Goal: Task Accomplishment & Management: Complete application form

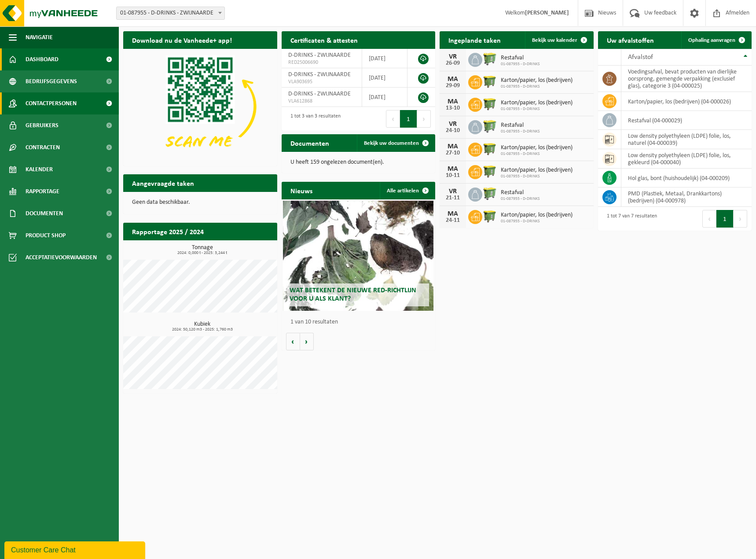
click at [56, 105] on span "Contactpersonen" at bounding box center [51, 103] width 51 height 22
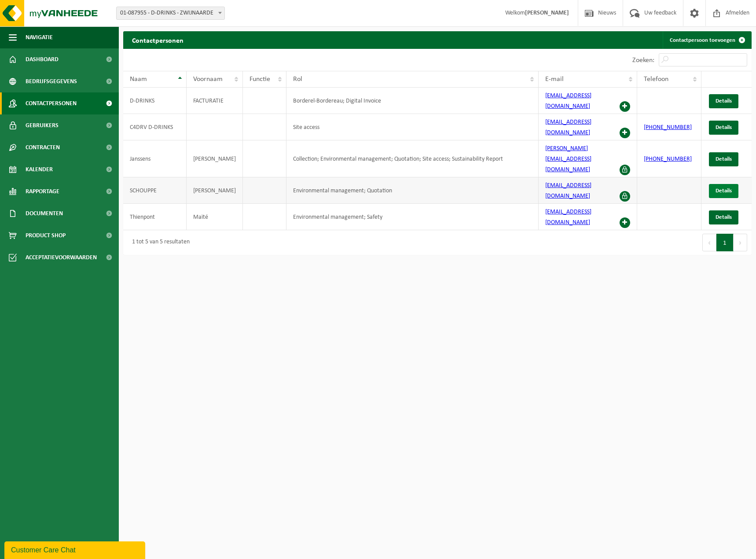
click at [730, 188] on span "Details" at bounding box center [724, 191] width 16 height 6
click at [732, 152] on link "Details" at bounding box center [724, 159] width 30 height 14
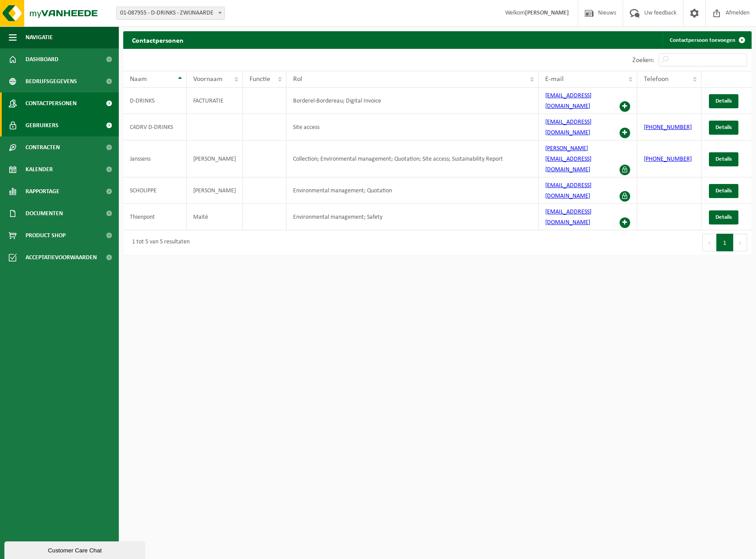
click at [48, 125] on span "Gebruikers" at bounding box center [42, 125] width 33 height 22
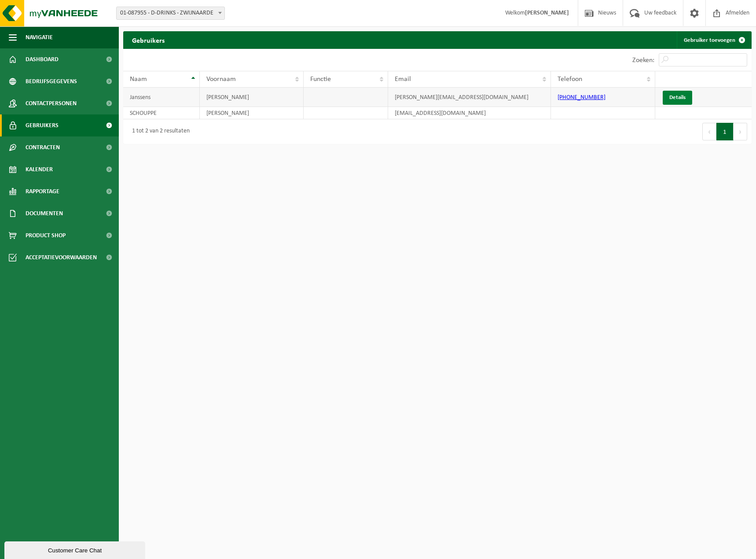
click at [675, 100] on link "Details" at bounding box center [678, 98] width 30 height 14
click at [175, 95] on td "Janssens" at bounding box center [161, 97] width 77 height 19
click at [174, 117] on td "SCHOUPPE" at bounding box center [161, 113] width 77 height 12
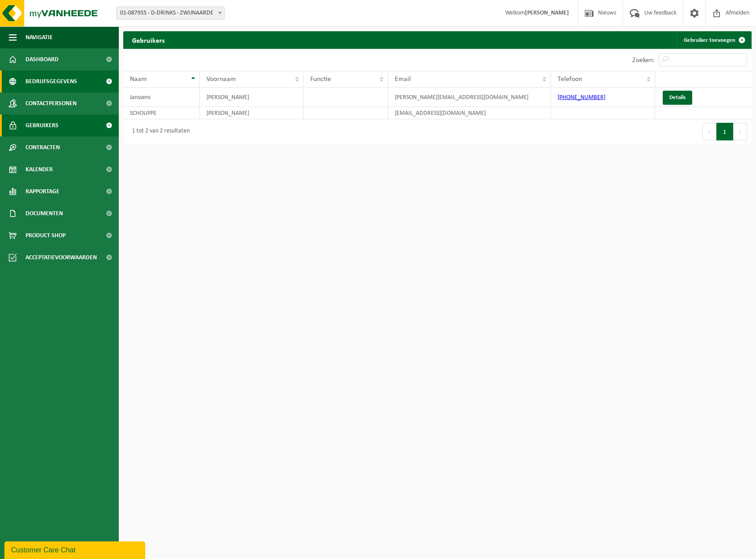
click at [56, 82] on span "Bedrijfsgegevens" at bounding box center [52, 81] width 52 height 22
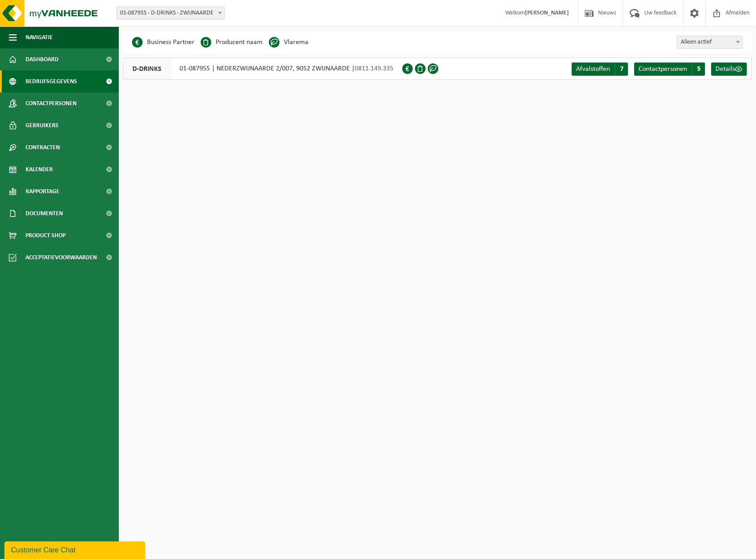
click at [716, 43] on span "Alleen actief" at bounding box center [710, 42] width 65 height 12
click at [636, 113] on html "Vestiging: 01-087955 - D-DRINKS - ZWIJNAARDE 01-087955 - D-DRINKS - ZWIJNAARDE …" at bounding box center [378, 279] width 756 height 559
click at [663, 72] on span "Contactpersonen" at bounding box center [663, 69] width 48 height 7
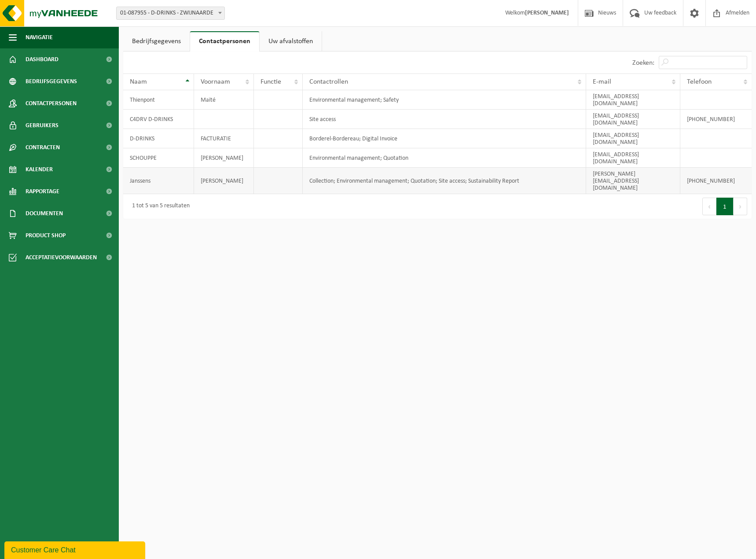
click at [237, 168] on td "[PERSON_NAME]" at bounding box center [224, 181] width 60 height 26
click at [56, 101] on span "Contactpersonen" at bounding box center [51, 103] width 51 height 22
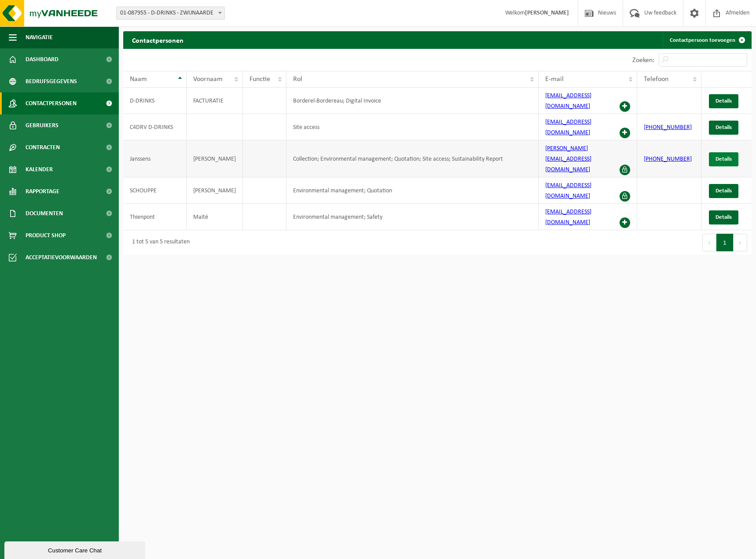
click at [722, 152] on link "Details" at bounding box center [724, 159] width 30 height 14
click at [721, 17] on span at bounding box center [717, 13] width 13 height 26
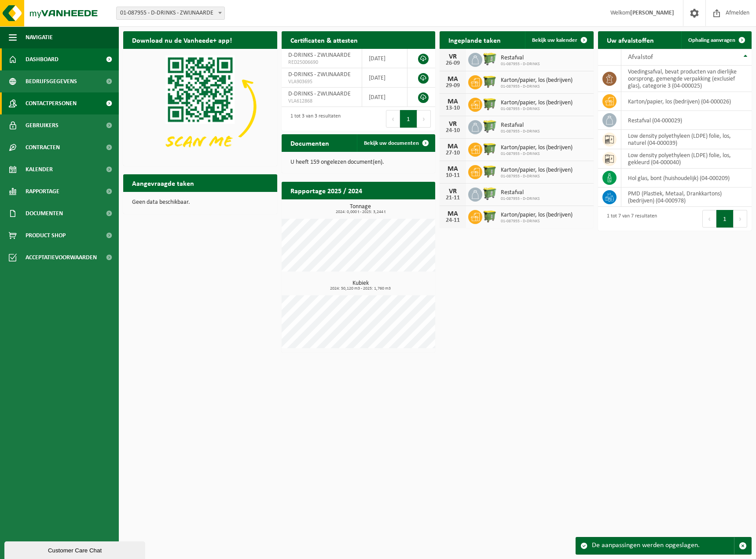
click at [48, 100] on span "Contactpersonen" at bounding box center [51, 103] width 51 height 22
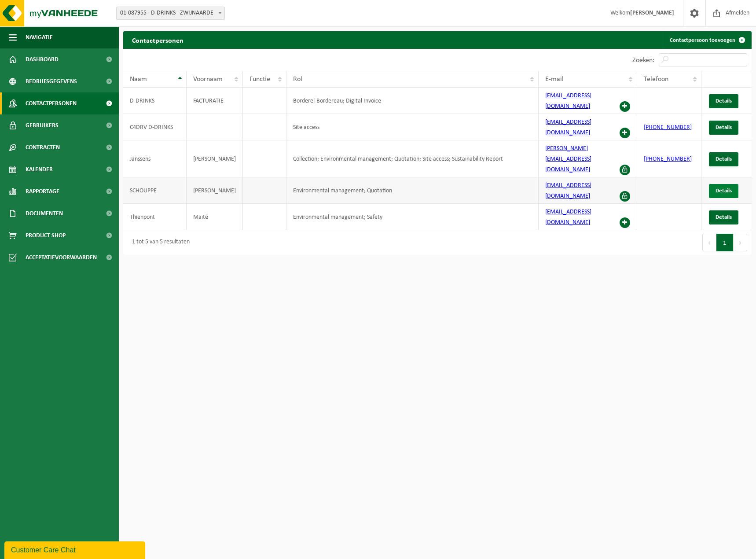
click at [720, 188] on span "Details" at bounding box center [724, 191] width 16 height 6
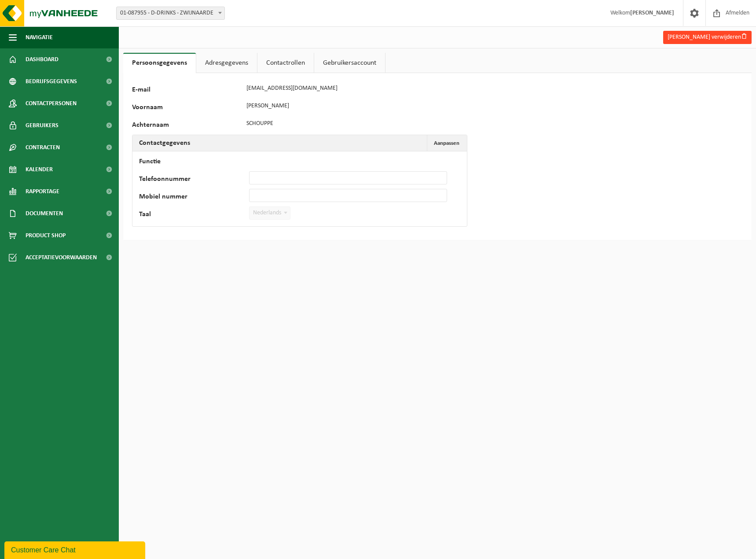
click at [696, 37] on button "Jonas Schouppe verwijderen" at bounding box center [708, 37] width 89 height 13
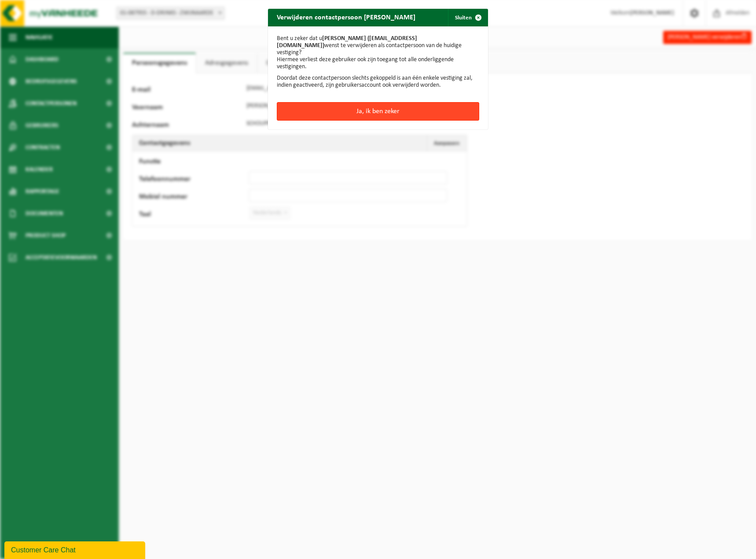
click at [365, 104] on button "Ja, ik ben zeker" at bounding box center [378, 111] width 203 height 18
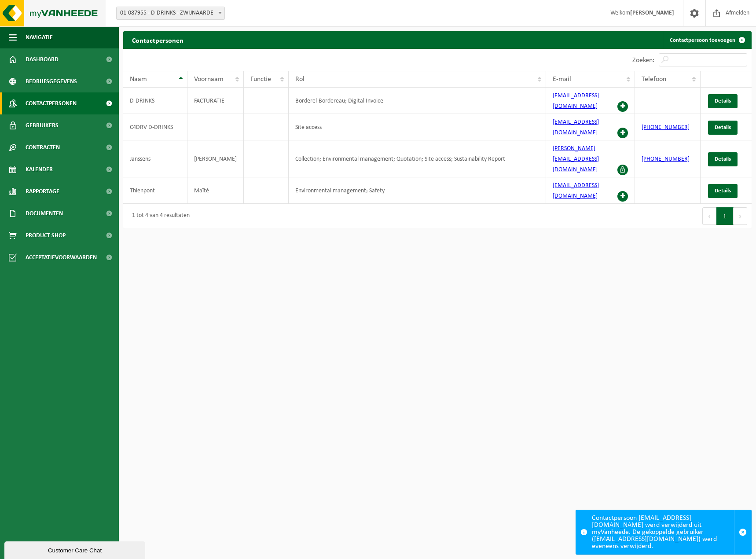
click at [29, 14] on img at bounding box center [53, 13] width 106 height 26
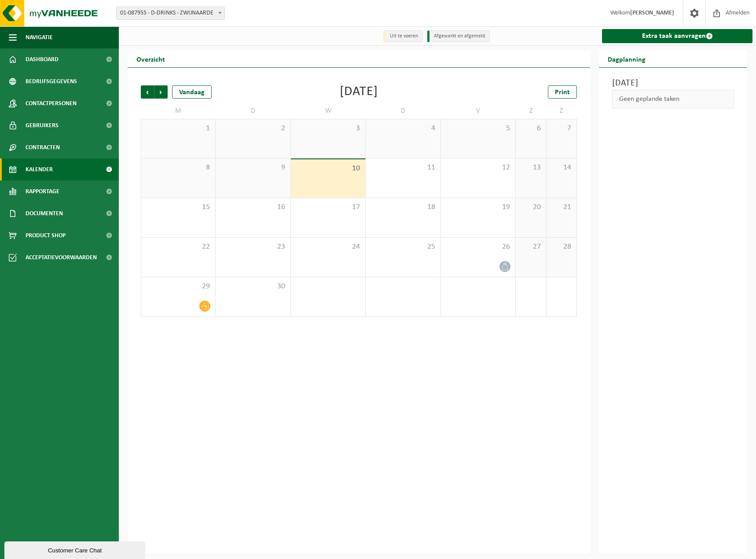
click at [140, 92] on div "Vorige Volgende Vandaag September 2025 Print M D W D V Z Z 1 2 3 4 5 6 7 8 9 10…" at bounding box center [358, 201] width 445 height 249
click at [143, 90] on span "Vorige" at bounding box center [147, 91] width 13 height 13
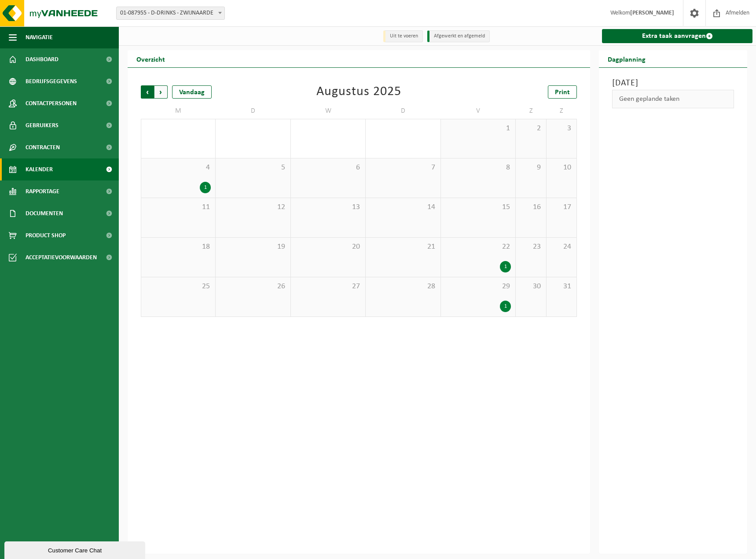
click at [159, 94] on span "Volgende" at bounding box center [161, 91] width 13 height 13
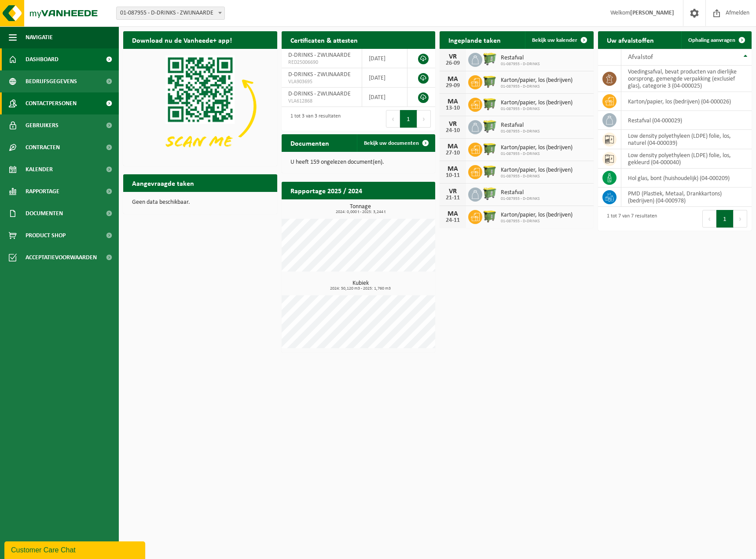
click at [62, 105] on span "Contactpersonen" at bounding box center [51, 103] width 51 height 22
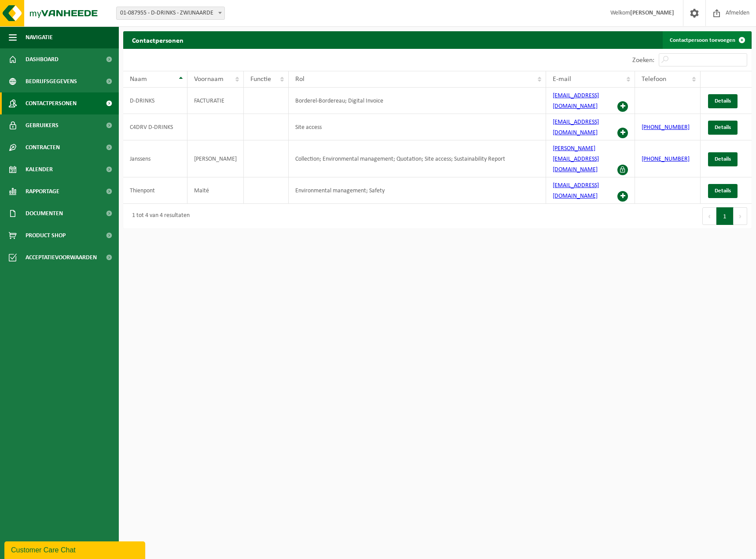
click at [711, 44] on link "Contactpersoon toevoegen" at bounding box center [707, 40] width 88 height 18
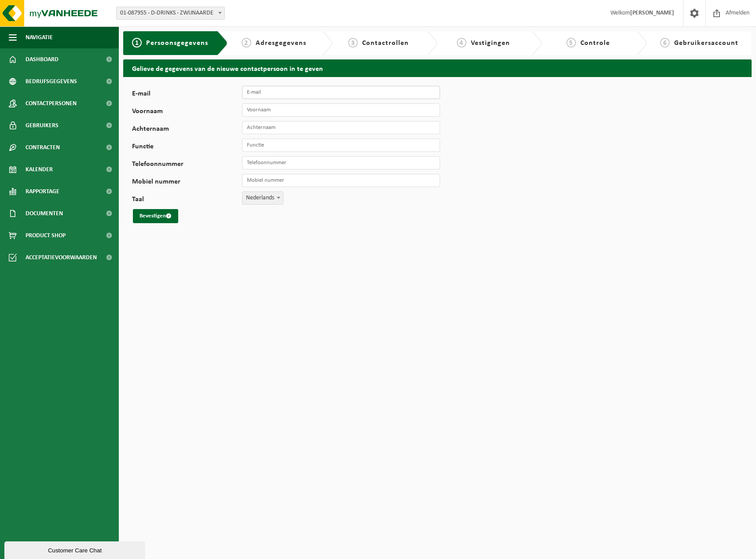
click at [309, 88] on input "E-mail" at bounding box center [341, 92] width 198 height 13
type input "logistics@d-drinks.be"
click at [300, 113] on input "Voornaam" at bounding box center [341, 109] width 198 height 13
type input "L"
type input "D-Drinks"
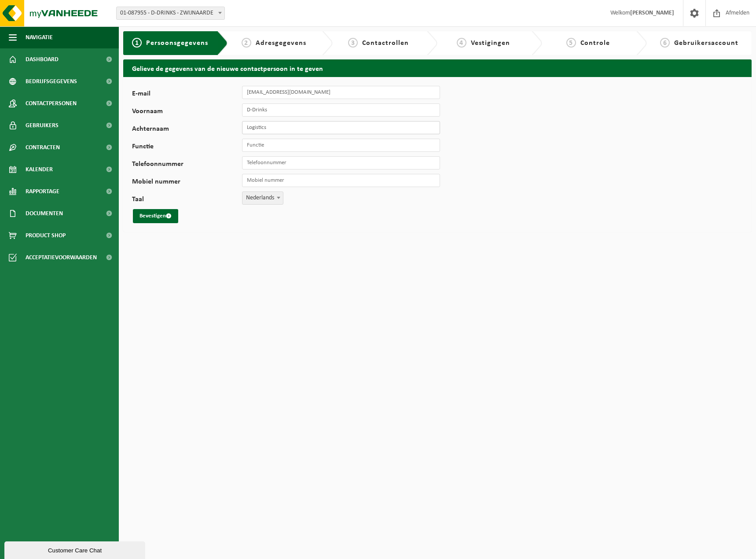
type input "Logistics"
click at [281, 146] on input "Functie" at bounding box center [341, 145] width 198 height 13
click at [273, 163] on input "Telefoonnummer" at bounding box center [341, 162] width 198 height 13
type input "+32 9 277 17 72"
click at [170, 213] on button "Bevestigen" at bounding box center [155, 216] width 45 height 14
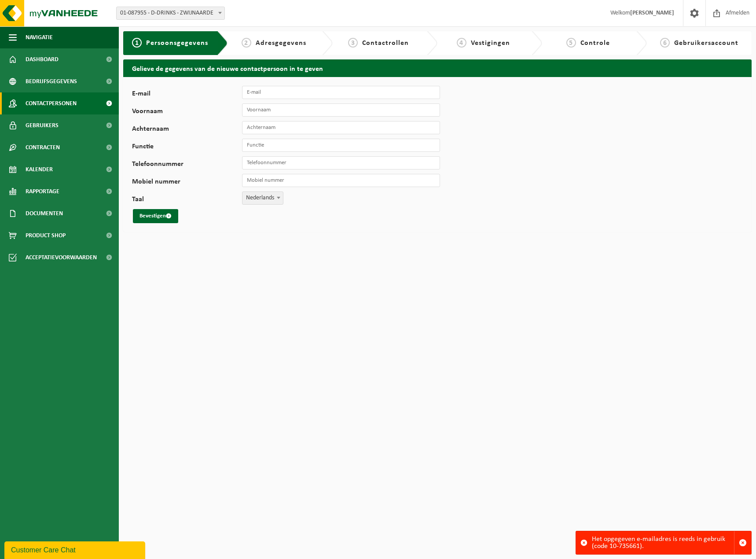
click at [70, 107] on span "Contactpersonen" at bounding box center [51, 103] width 51 height 22
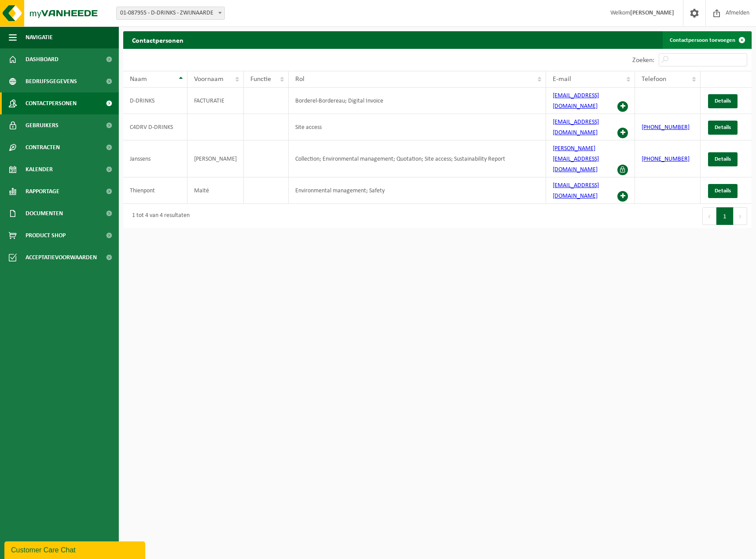
click at [716, 42] on link "Contactpersoon toevoegen" at bounding box center [707, 40] width 88 height 18
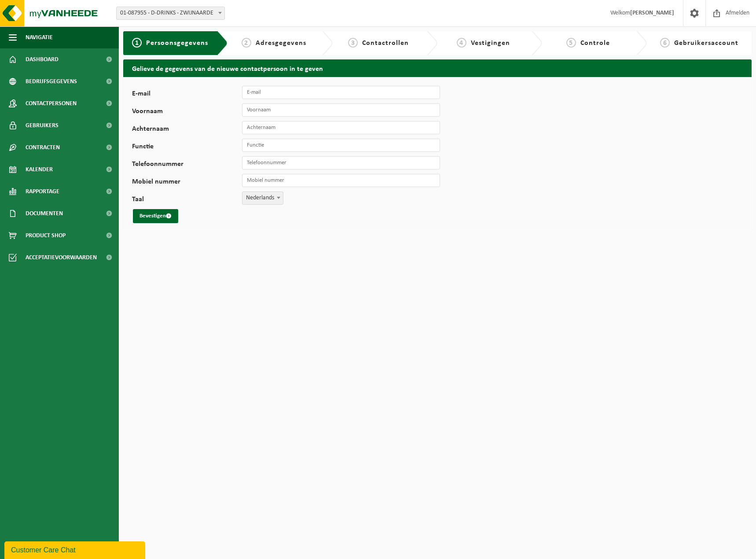
click at [285, 280] on html "Vestiging: 01-087955 - D-DRINKS - ZWIJNAARDE 01-087955 - D-DRINKS - ZWIJNAARDE …" at bounding box center [378, 279] width 756 height 559
